Goal: Transaction & Acquisition: Subscribe to service/newsletter

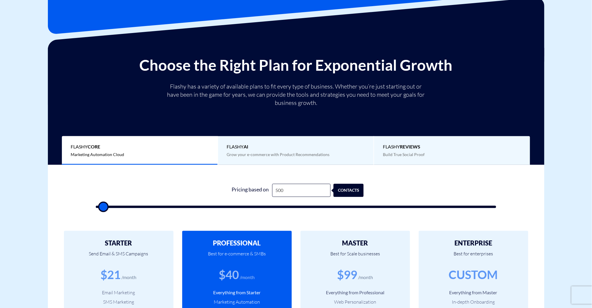
scroll to position [78, 0]
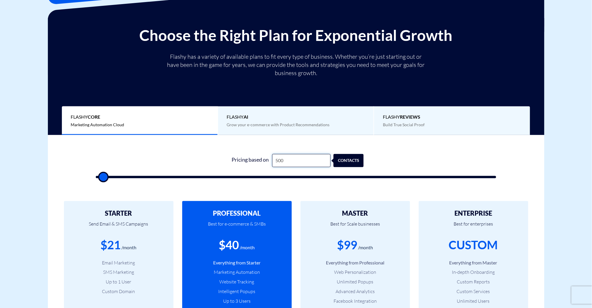
click at [314, 162] on input "500" at bounding box center [301, 160] width 58 height 13
click at [306, 161] on input "500" at bounding box center [301, 160] width 58 height 13
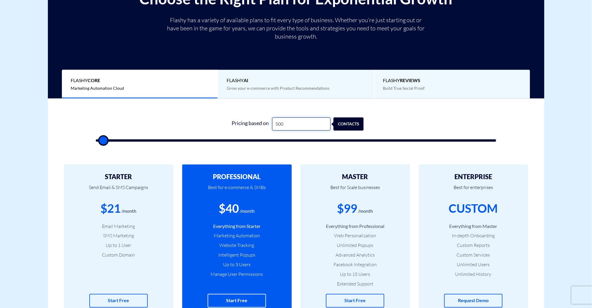
scroll to position [117, 0]
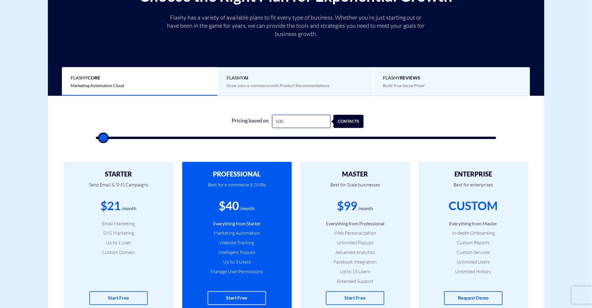
drag, startPoint x: 309, startPoint y: 123, endPoint x: 250, endPoint y: 128, distance: 58.7
click at [250, 128] on form "1 Pricing based on 500 contacts" at bounding box center [296, 127] width 401 height 24
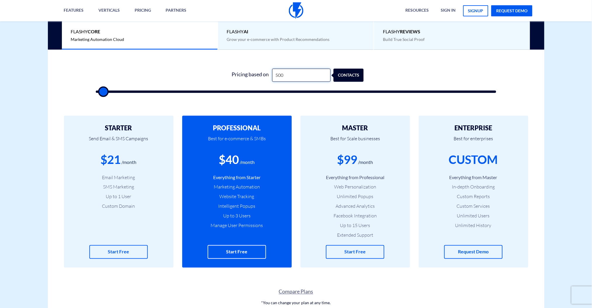
scroll to position [158, 0]
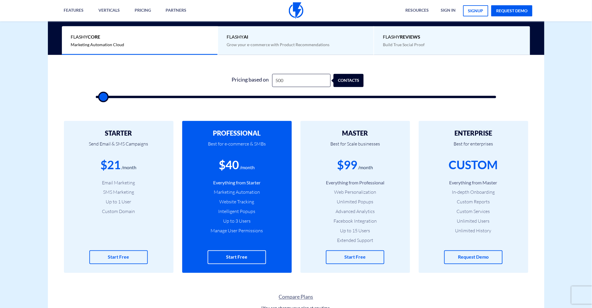
click at [169, 68] on div "1 Pricing based on 500 contacts" at bounding box center [296, 84] width 413 height 50
type input "500"
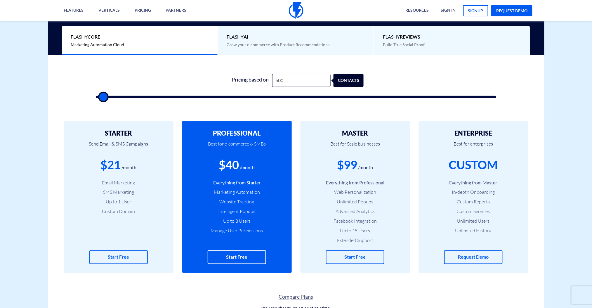
type input "1,000"
type input "1000"
type input "2,000"
type input "2000"
type input "2,500"
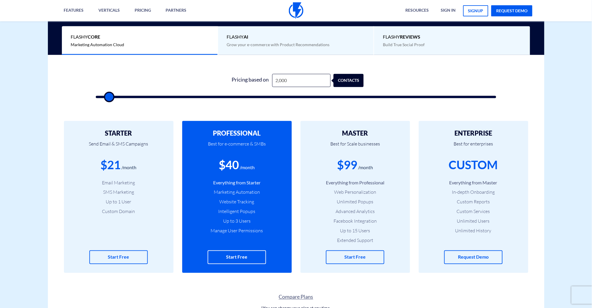
type input "2500"
type input "3,000"
type input "3000"
type input "4,000"
type input "4000"
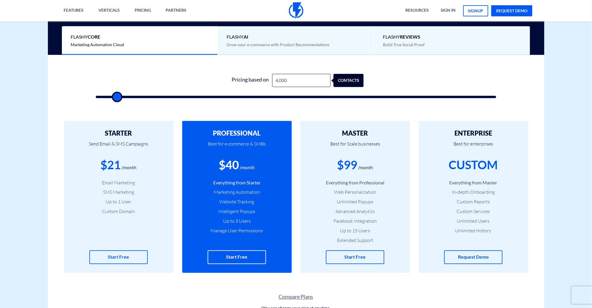
type input "4,500"
type input "4500"
type input "5,000"
type input "5000"
type input "5,500"
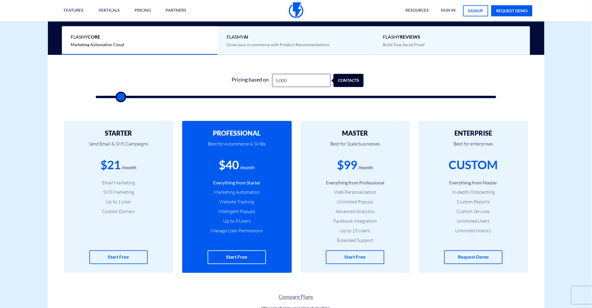
type input "5500"
type input "6,000"
type input "6000"
type input "6,500"
type input "6500"
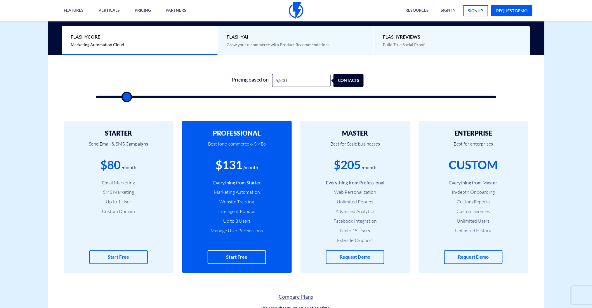
type input "7,000"
type input "7000"
type input "7,500"
type input "7500"
type input "8,000"
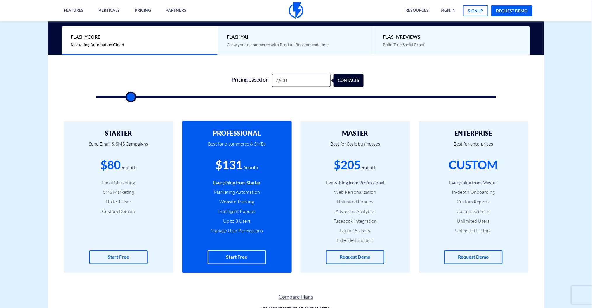
type input "8000"
type input "8,500"
type input "8500"
type input "9,000"
type input "9000"
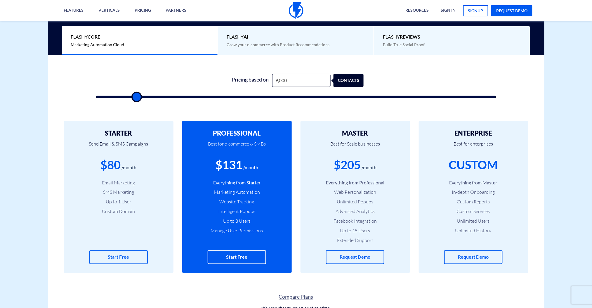
type input "9,500"
type input "9500"
type input "10,000"
type input "10000"
type input "10,500"
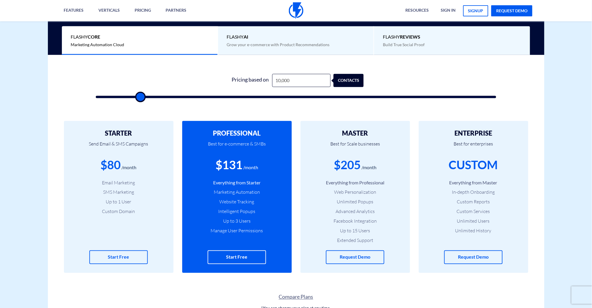
type input "10500"
type input "11,000"
type input "11000"
type input "11,500"
type input "11500"
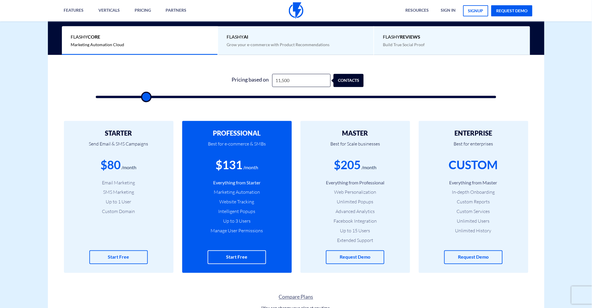
type input "12,000"
type input "12000"
type input "13,000"
type input "13000"
type input "13,500"
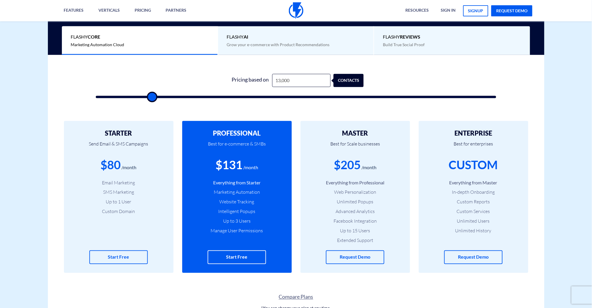
type input "13500"
type input "14,000"
type input "14000"
type input "14,500"
type input "14500"
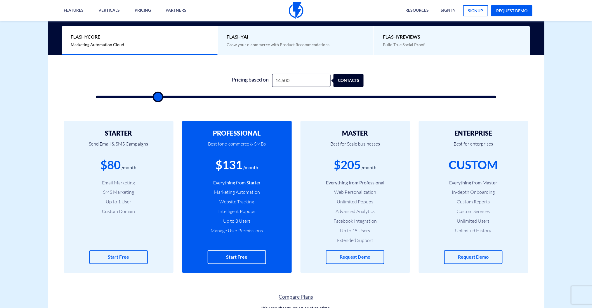
type input "15,500"
type input "15500"
type input "16,500"
type input "16500"
type input "17,000"
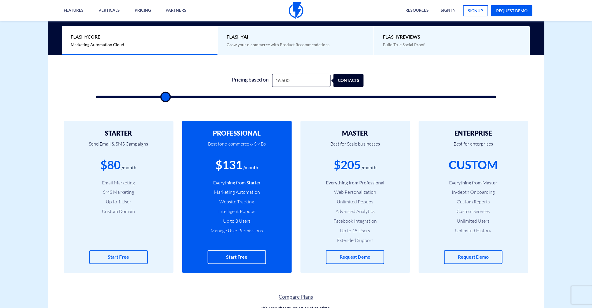
type input "17000"
type input "17,500"
type input "17500"
type input "18,500"
type input "18500"
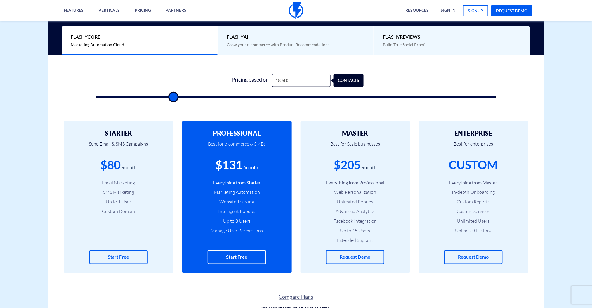
type input "19,500"
type input "19500"
type input "20,500"
type input "20500"
type input "21,000"
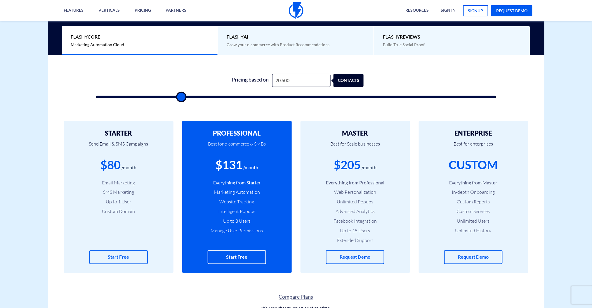
type input "21000"
type input "22,500"
type input "22500"
type input "23,500"
type input "23500"
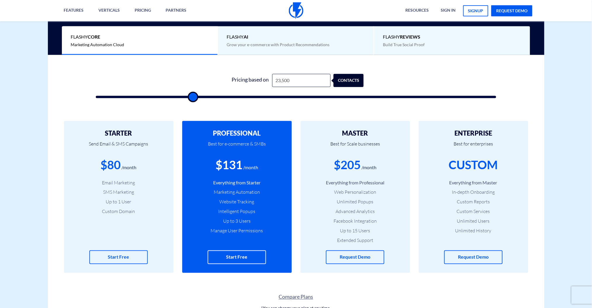
type input "24,500"
type input "24500"
type input "25,000"
type input "25000"
type input "26,000"
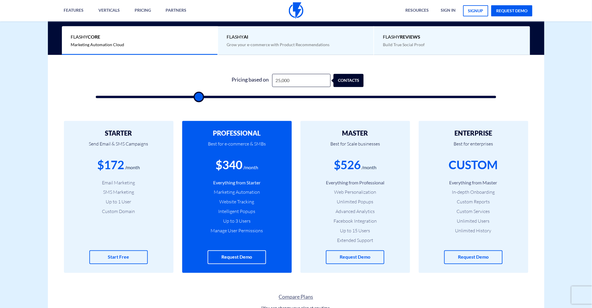
type input "26000"
type input "27,000"
type input "27000"
type input "27,500"
type input "27500"
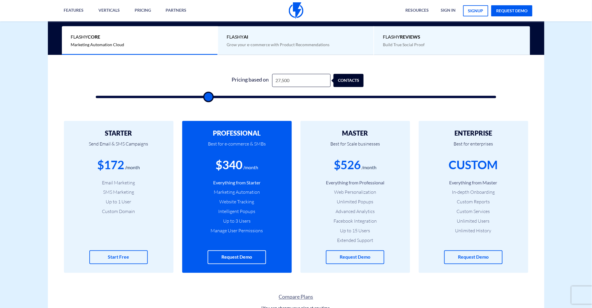
type input "28,500"
type input "28500"
type input "29,500"
type input "29500"
type input "30,500"
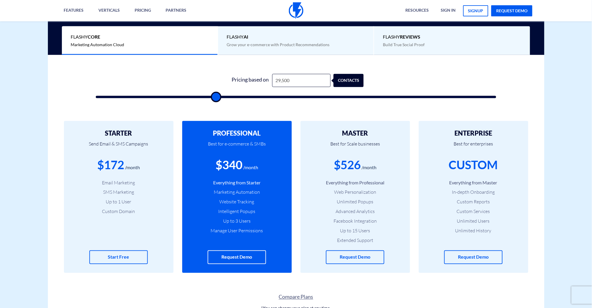
type input "30500"
type input "31,000"
type input "31000"
type input "32,000"
type input "32000"
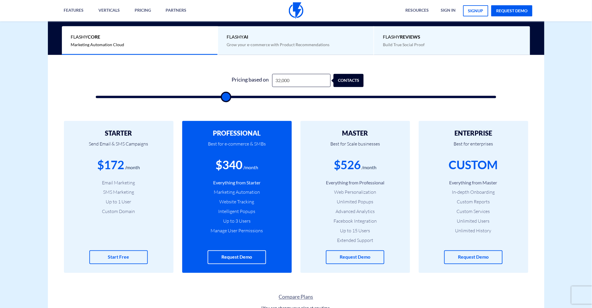
type input "33,500"
type input "33500"
type input "34,500"
type input "34500"
type input "35,500"
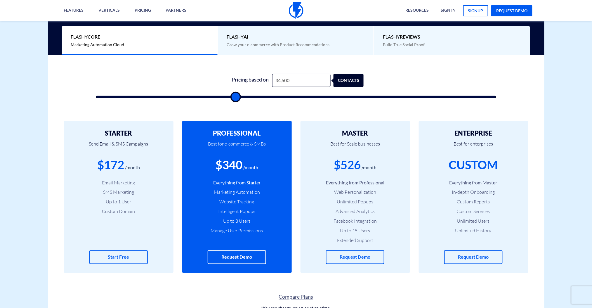
type input "35500"
type input "37,500"
type input "37500"
type input "38,500"
type input "38500"
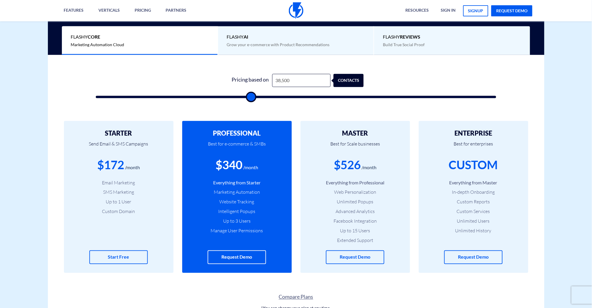
type input "39,500"
type input "39500"
type input "41,000"
type input "41000"
type input "41,500"
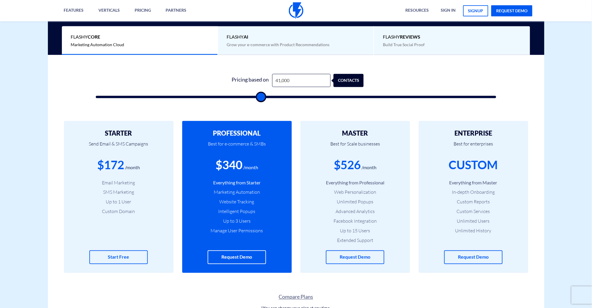
type input "41500"
type input "42,500"
type input "42500"
type input "43,000"
type input "43000"
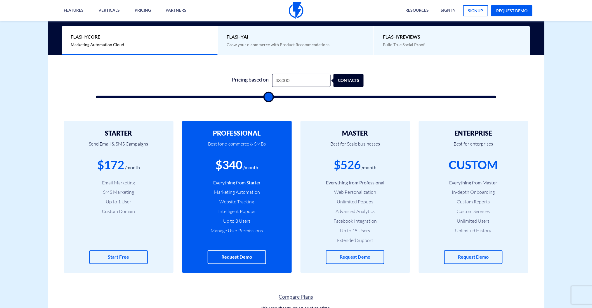
type input "43,500"
type input "43500"
type input "44,500"
type input "44500"
type input "45,000"
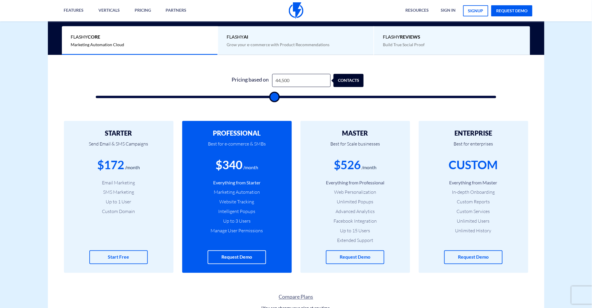
type input "45000"
type input "46,500"
type input "46500"
type input "47,500"
type input "47500"
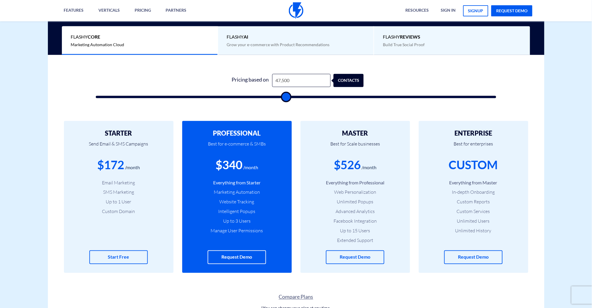
type input "48,500"
type input "48500"
type input "49,500"
type input "49500"
type input "50,000"
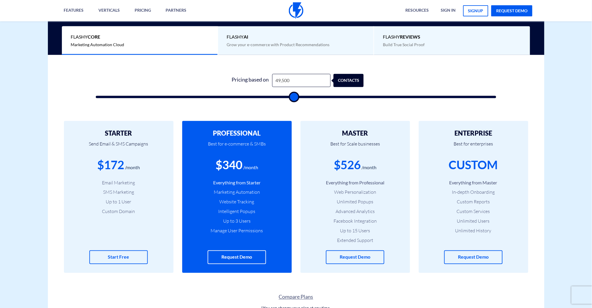
type input "50000"
type input "50,500"
type input "50500"
type input "51,000"
type input "51000"
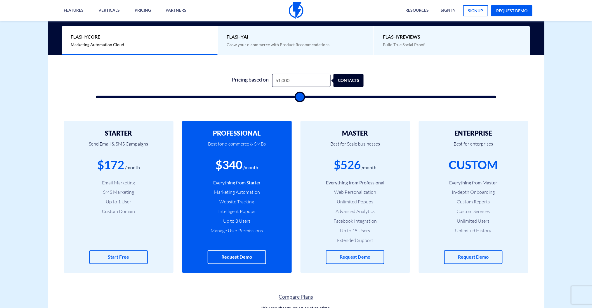
type input "52,000"
type input "52000"
type input "52,500"
type input "52500"
type input "53,000"
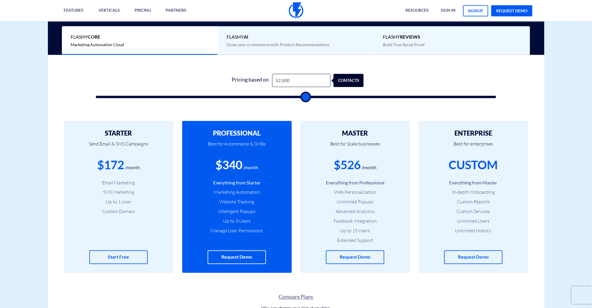
type input "53000"
type input "53,500"
type input "53500"
type input "54,000"
type input "54000"
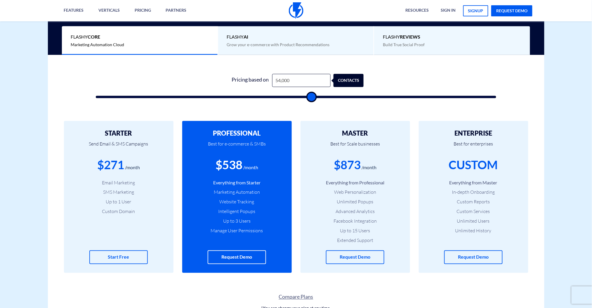
type input "54,500"
type input "54500"
type input "54,000"
type input "54000"
type input "53,500"
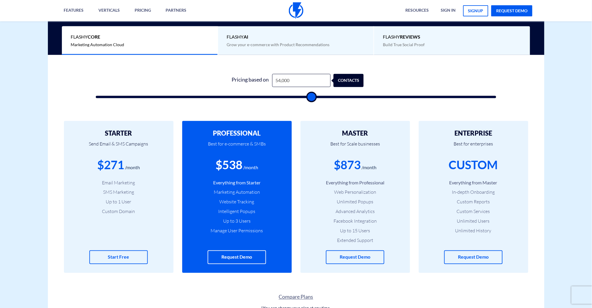
type input "53500"
type input "53,000"
type input "53000"
type input "52,500"
type input "52500"
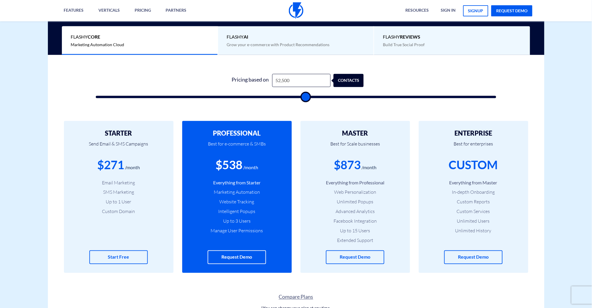
type input "52,000"
type input "52000"
type input "51,000"
type input "51000"
type input "50,000"
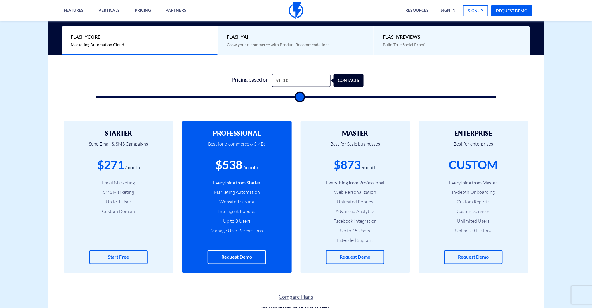
type input "50000"
type input "49,000"
type input "49000"
type input "47,000"
type input "47000"
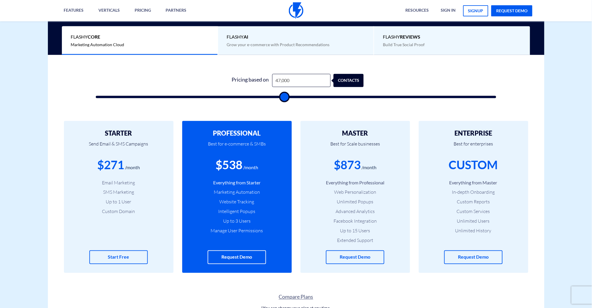
type input "45,000"
type input "45000"
type input "44,000"
type input "44000"
type input "42,500"
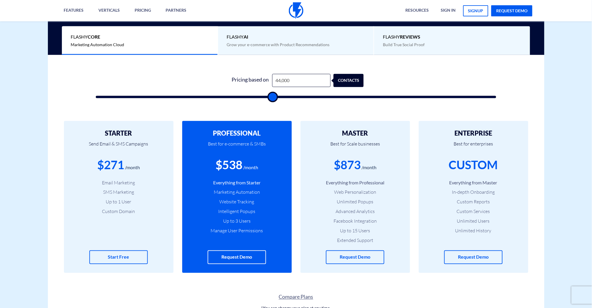
type input "42500"
type input "40,500"
type input "40500"
type input "39,000"
type input "39000"
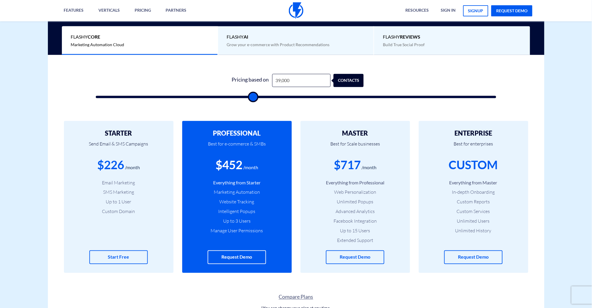
type input "37,500"
type input "37500"
type input "36,000"
type input "36000"
type input "34,500"
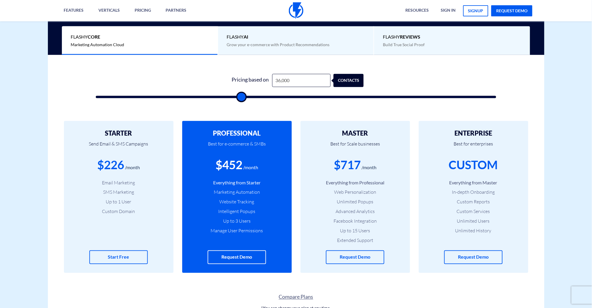
type input "34500"
type input "33,500"
type input "33500"
type input "32,500"
type input "32500"
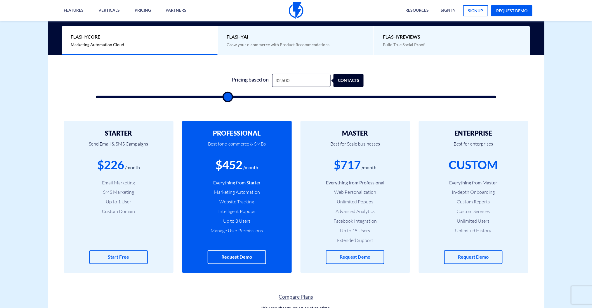
type input "32,000"
type input "32000"
type input "31,500"
type input "31500"
type input "31,000"
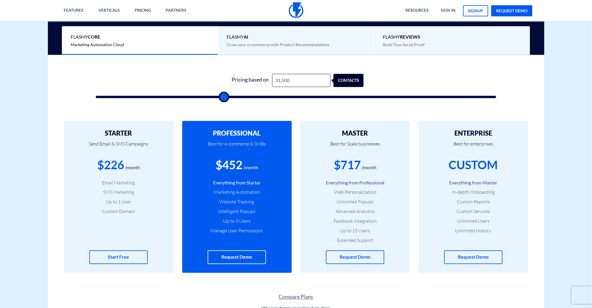
type input "31000"
type input "30,000"
type input "30000"
type input "29,500"
type input "29500"
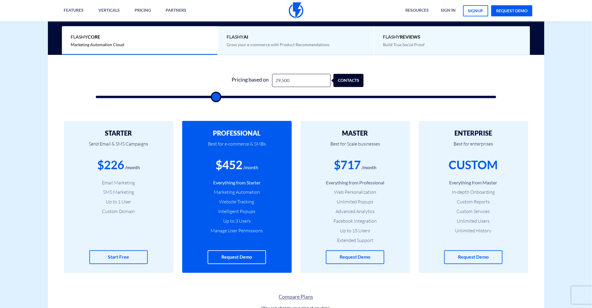
type input "29,000"
type input "29000"
type input "28,000"
type input "28000"
type input "27,500"
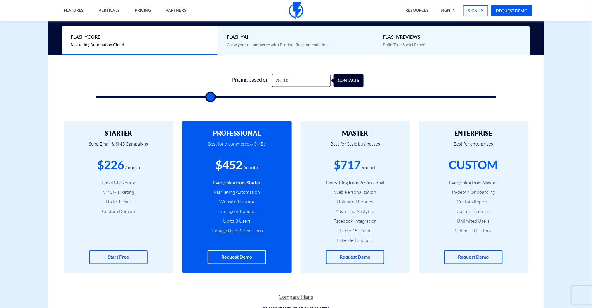
type input "27500"
drag, startPoint x: 99, startPoint y: 96, endPoint x: 369, endPoint y: 102, distance: 270.6
click at [369, 98] on input "range" at bounding box center [296, 97] width 401 height 2
click at [404, 83] on form "1 Pricing based on 69,000 contacts" at bounding box center [296, 86] width 401 height 24
drag, startPoint x: 375, startPoint y: 96, endPoint x: 92, endPoint y: 107, distance: 283.1
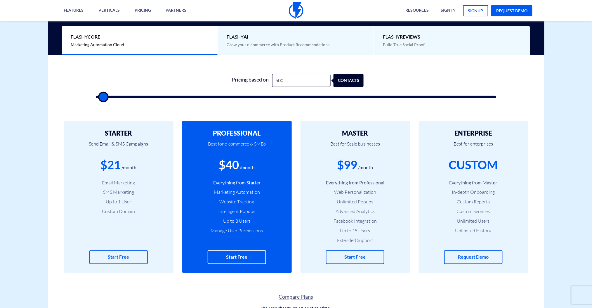
click at [96, 98] on input "range" at bounding box center [296, 97] width 401 height 2
click at [459, 91] on form "1 Pricing based on 500 contacts" at bounding box center [296, 86] width 401 height 24
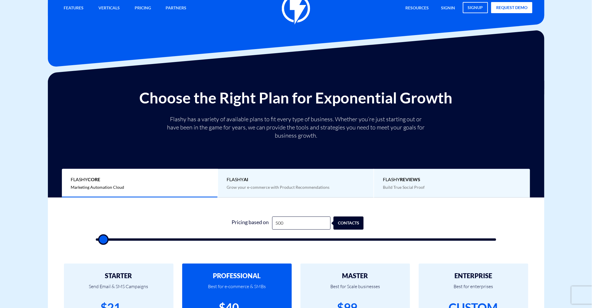
scroll to position [0, 0]
